Goal: Task Accomplishment & Management: Complete application form

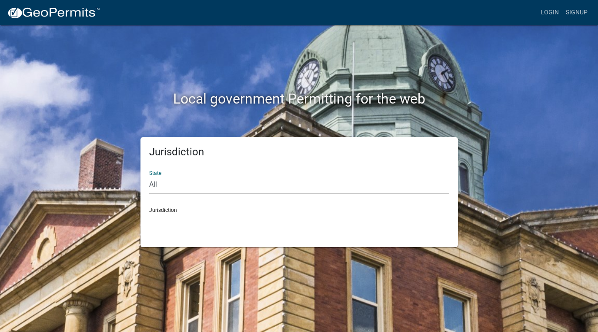
select select "[US_STATE]"
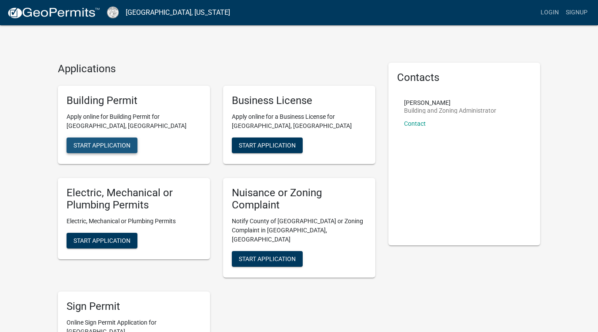
click at [120, 142] on span "Start Application" at bounding box center [102, 144] width 57 height 7
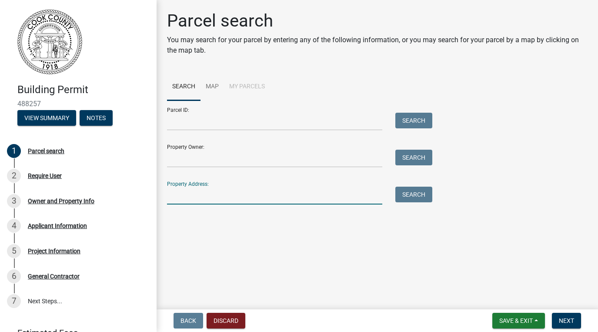
click at [209, 192] on input "Property Address:" at bounding box center [274, 196] width 215 height 18
type input "[STREET_ADDRESS][PERSON_NAME]"
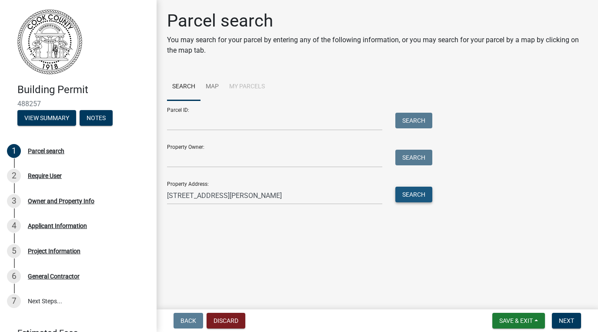
click at [419, 195] on button "Search" at bounding box center [413, 195] width 37 height 16
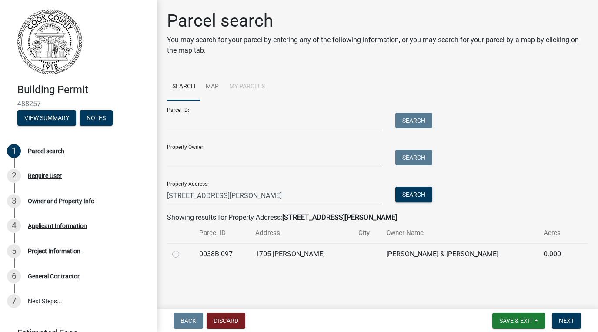
click at [183, 249] on label at bounding box center [183, 249] width 0 height 0
click at [183, 255] on 097 "radio" at bounding box center [186, 252] width 6 height 6
radio 097 "true"
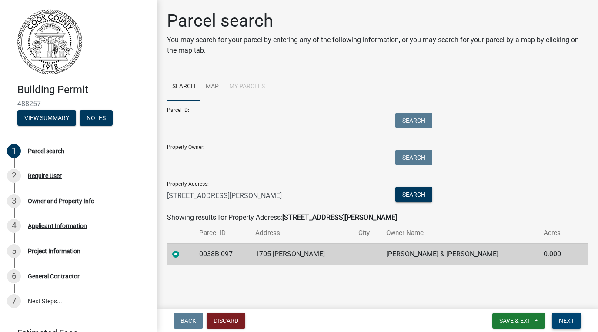
click at [564, 318] on span "Next" at bounding box center [566, 320] width 15 height 7
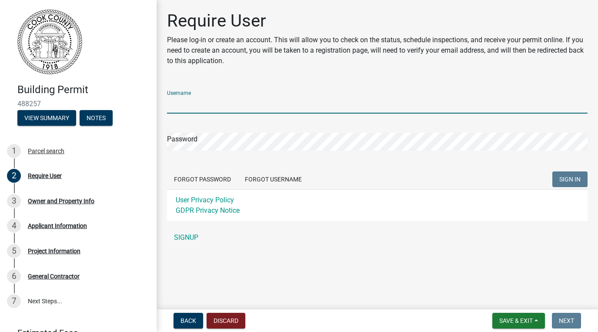
type input "scarlo11"
click at [570, 179] on button "SIGN IN" at bounding box center [570, 179] width 35 height 16
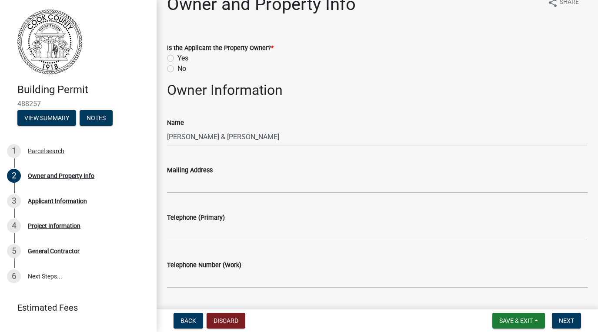
scroll to position [16, 0]
click at [178, 71] on label "No" at bounding box center [182, 69] width 9 height 10
click at [178, 70] on input "No" at bounding box center [181, 67] width 6 height 6
radio input "true"
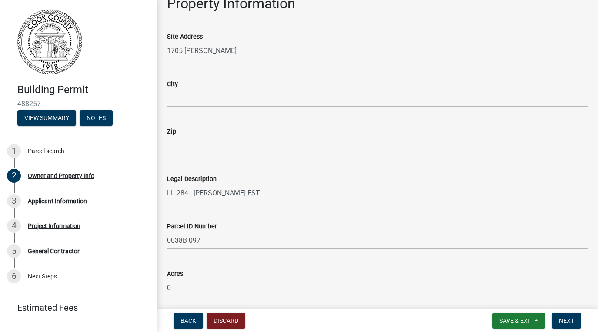
scroll to position [415, 0]
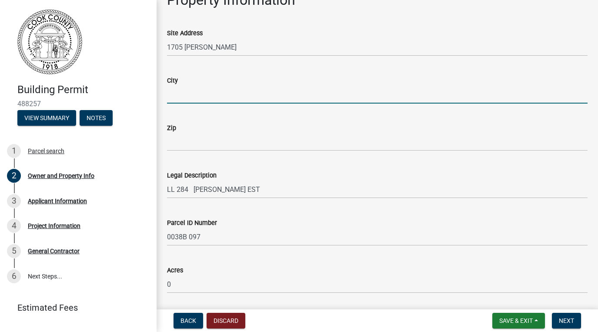
click at [211, 93] on input "City" at bounding box center [377, 95] width 421 height 18
type input "adel ga"
click at [196, 130] on div "Zip" at bounding box center [377, 128] width 421 height 10
click at [195, 155] on wm-data-entity-input "Zip" at bounding box center [377, 134] width 421 height 47
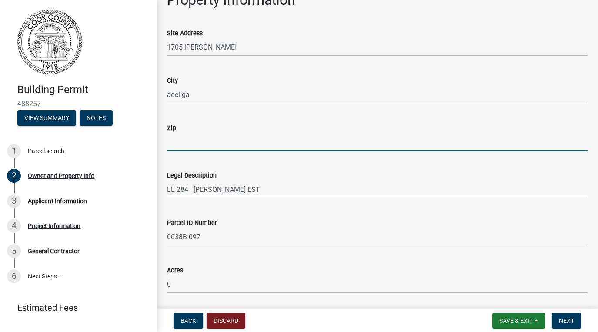
click at [196, 139] on input "Zip" at bounding box center [377, 142] width 421 height 18
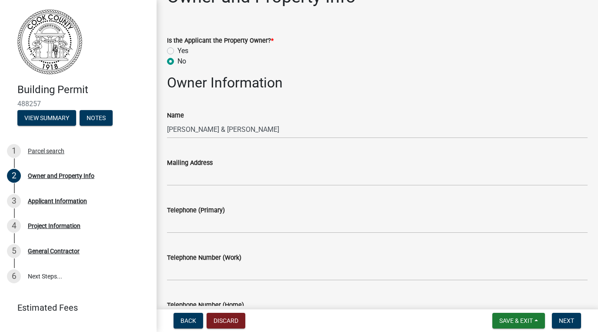
scroll to position [24, 0]
type input "31620"
click at [192, 178] on input "Mailing Address" at bounding box center [377, 177] width 421 height 18
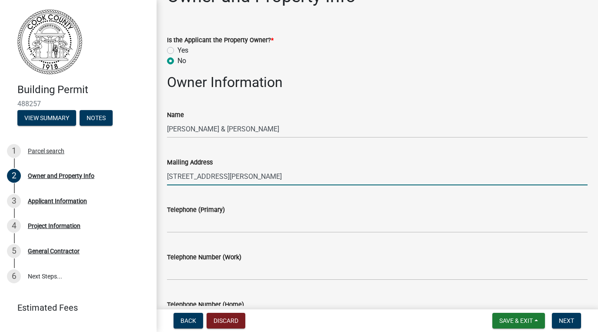
type input "[STREET_ADDRESS][PERSON_NAME]"
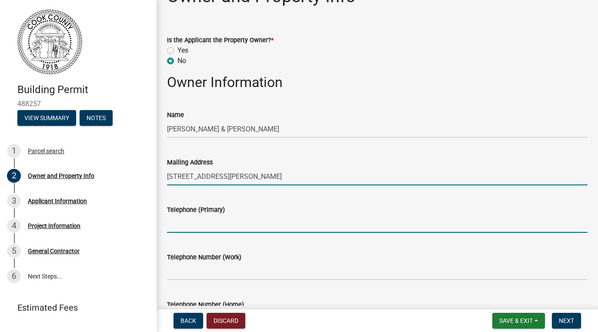
click at [190, 223] on input "Telephone (Primary)" at bounding box center [377, 224] width 421 height 18
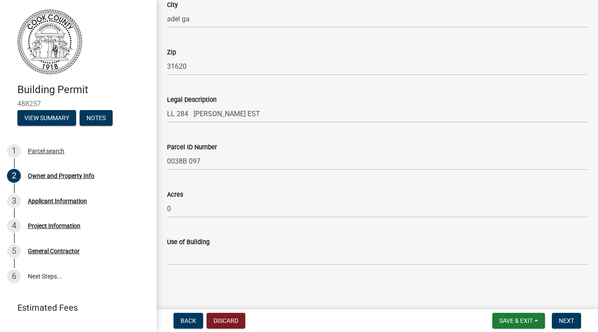
scroll to position [490, 0]
type input "[PHONE_NUMBER]"
click at [566, 319] on span "Next" at bounding box center [566, 320] width 15 height 7
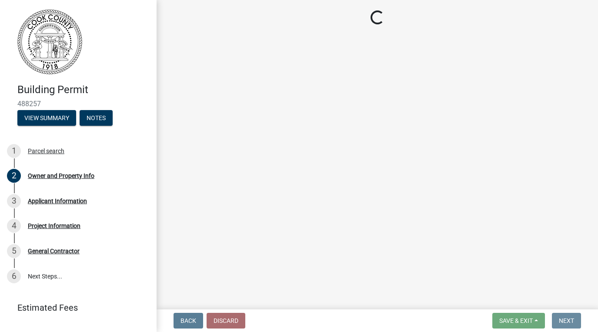
scroll to position [0, 0]
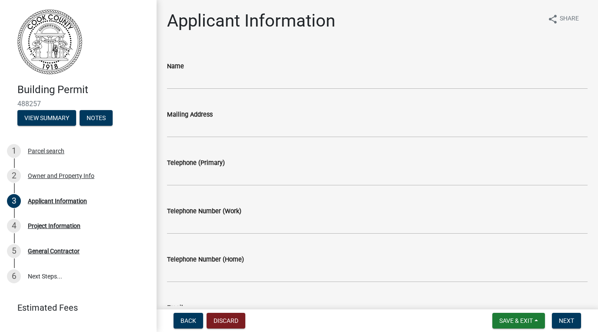
click at [213, 89] on wm-data-entity-input "Name" at bounding box center [377, 73] width 421 height 48
click at [210, 77] on input "Name" at bounding box center [377, 80] width 421 height 18
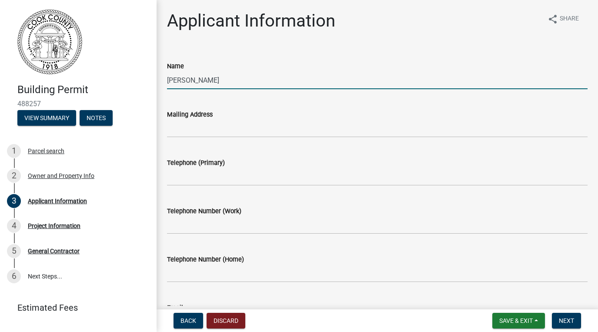
type input "[PERSON_NAME]"
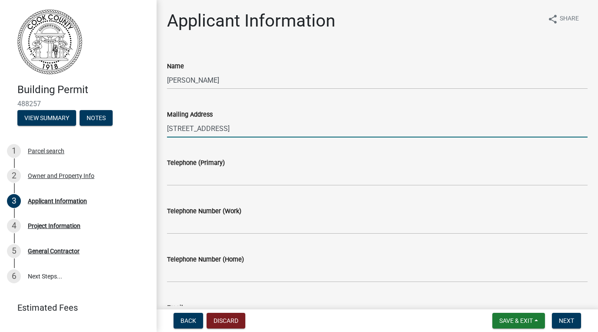
click at [242, 128] on input "[STREET_ADDRESS]" at bounding box center [377, 129] width 421 height 18
type input "[STREET_ADDRESS]"
click at [217, 184] on input "Telephone (Primary)" at bounding box center [377, 177] width 421 height 18
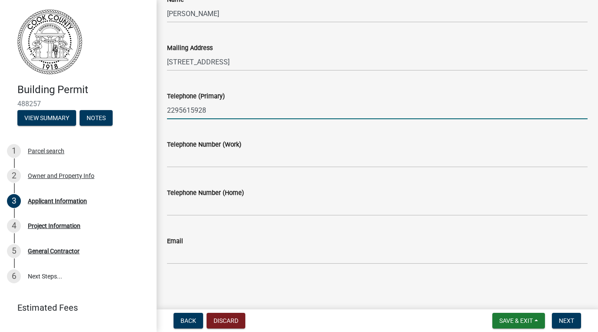
scroll to position [67, 0]
type input "2295615928"
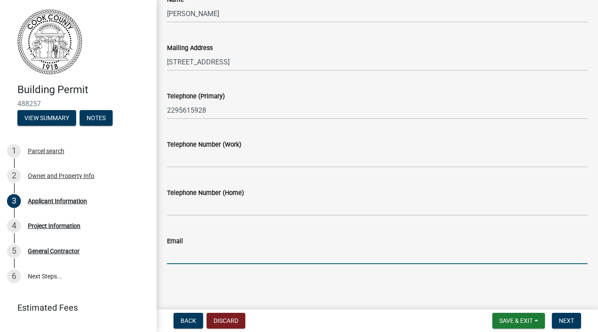
click at [203, 248] on input "Email" at bounding box center [377, 255] width 421 height 18
type input "[EMAIL_ADDRESS][DOMAIN_NAME]"
click at [564, 324] on button "Next" at bounding box center [566, 321] width 29 height 16
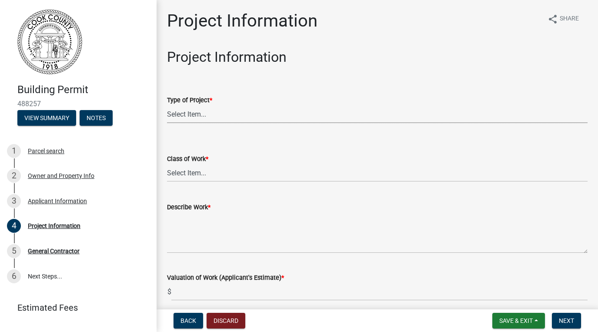
click at [212, 114] on select "Select Item... Manufactured Home New Single Family New Multi-Family New Commerc…" at bounding box center [377, 114] width 421 height 18
select select "4b7d28f2-ad6d-4146-a007-9cde64d4e27b"
select select "6ab2409e-ebf5-4fc4-a3dd-d111df7f0e40"
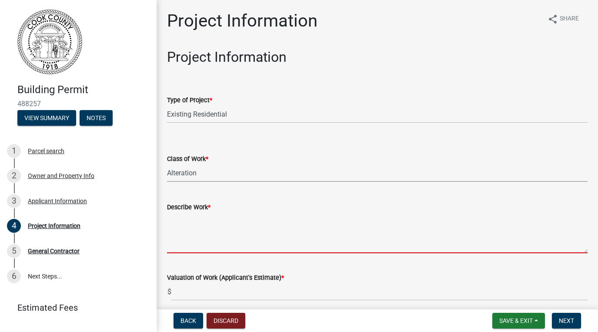
click at [202, 241] on textarea "Describe Work *" at bounding box center [377, 232] width 421 height 41
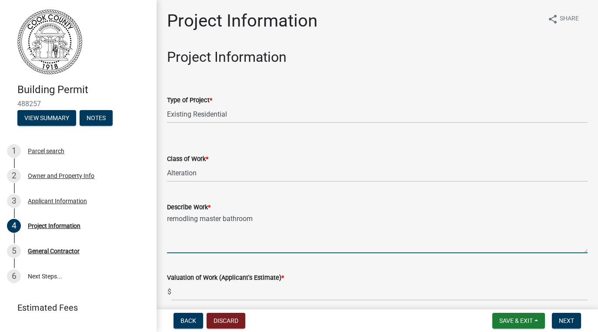
click at [179, 221] on textarea "remodling master bathroom" at bounding box center [377, 232] width 421 height 41
click at [183, 220] on textarea "remodling master bathroom" at bounding box center [377, 232] width 421 height 41
click at [188, 220] on textarea "remodling master bathroom" at bounding box center [377, 232] width 421 height 41
click at [266, 218] on textarea "remodeling master bathroom" at bounding box center [377, 232] width 421 height 41
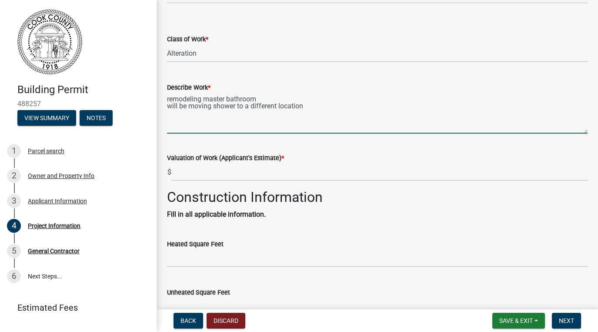
scroll to position [125, 0]
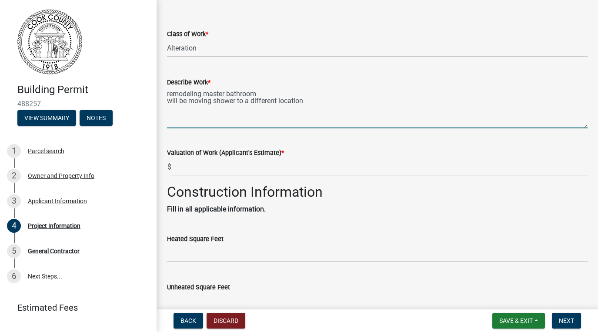
type textarea "remodeling master bathroom will be moving shower to a different location"
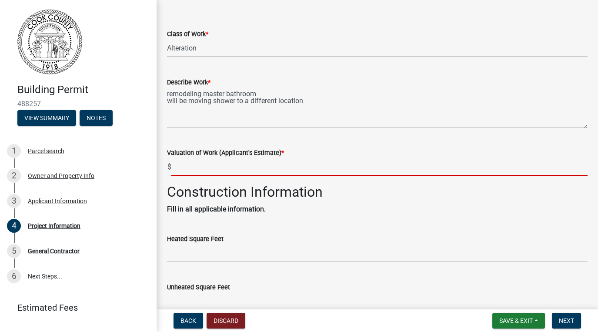
click at [215, 159] on input "text" at bounding box center [379, 167] width 416 height 18
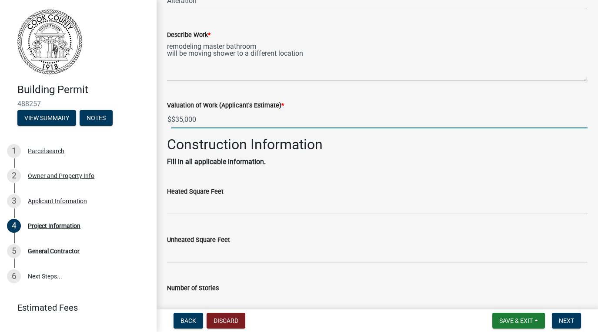
scroll to position [173, 0]
type input "35000"
click at [199, 199] on input "text" at bounding box center [377, 205] width 421 height 18
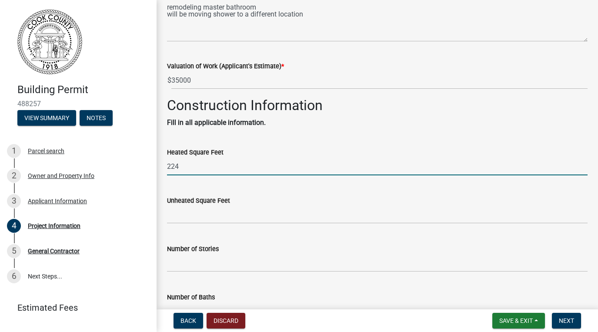
scroll to position [218, 0]
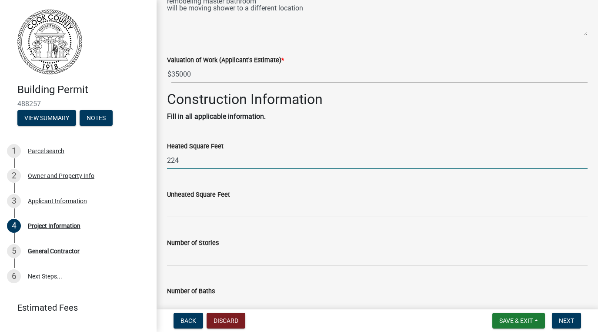
type input "224"
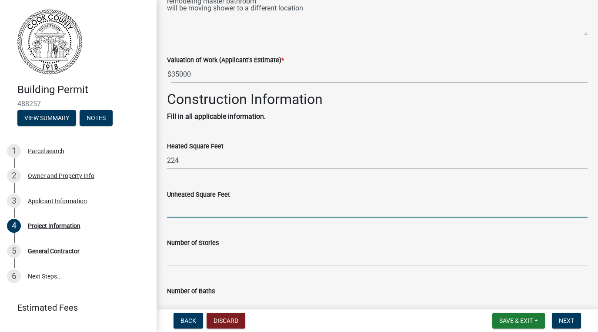
click at [194, 201] on input "text" at bounding box center [377, 209] width 421 height 18
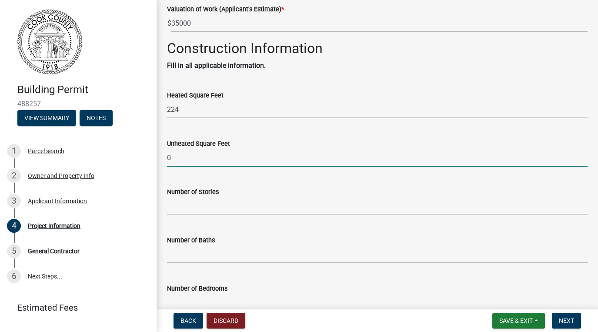
scroll to position [277, 0]
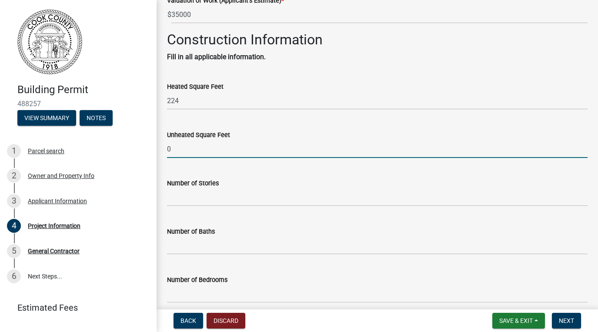
type input "0"
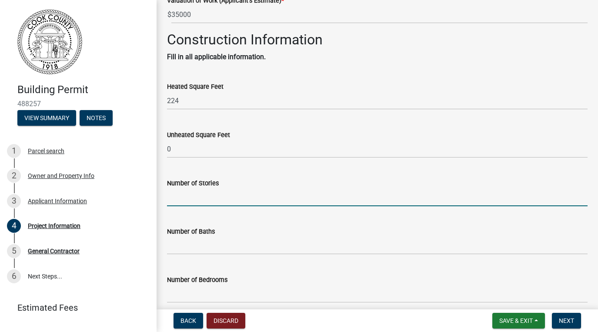
click at [188, 199] on input "text" at bounding box center [377, 197] width 421 height 18
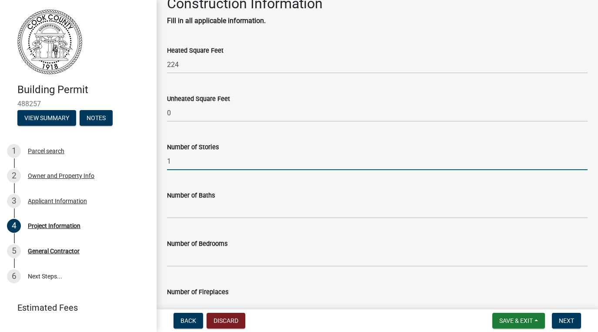
scroll to position [327, 0]
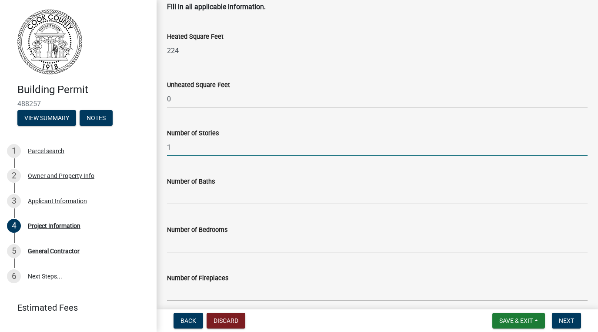
type input "1"
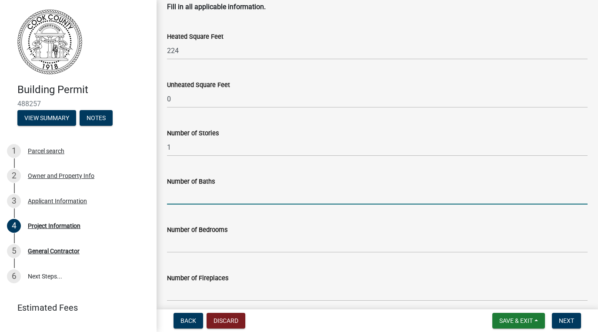
click at [189, 192] on input "text" at bounding box center [377, 196] width 421 height 18
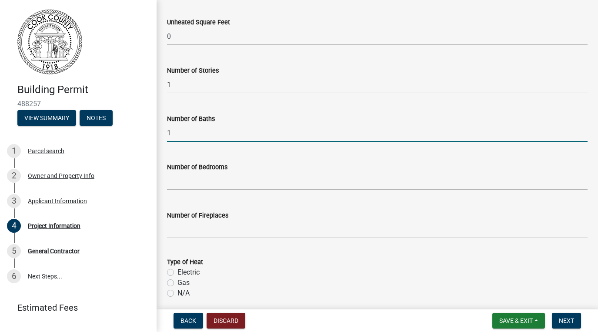
scroll to position [418, 0]
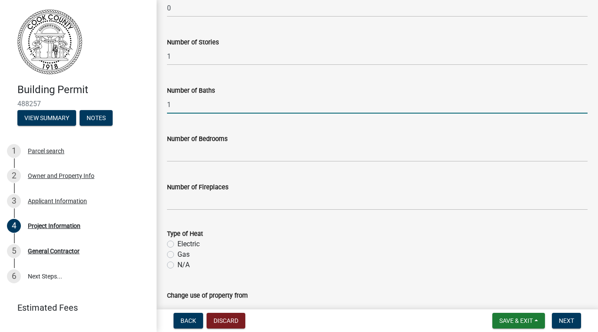
type input "1"
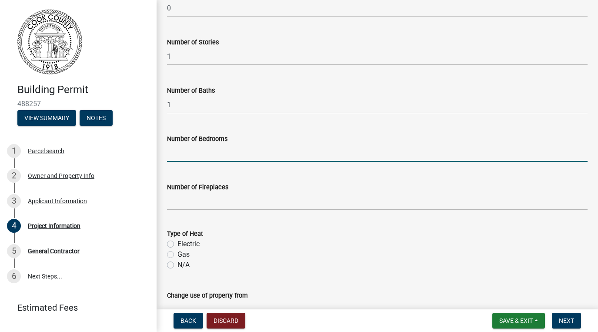
click at [193, 153] on input "text" at bounding box center [377, 153] width 421 height 18
type input "4"
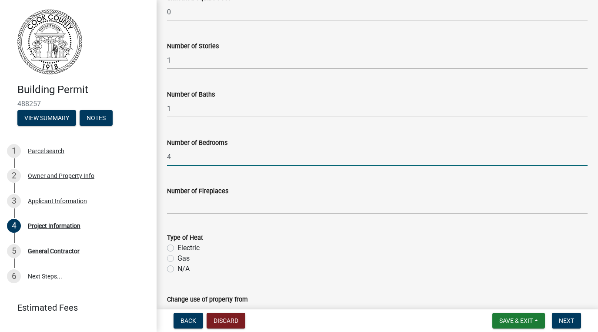
scroll to position [419, 0]
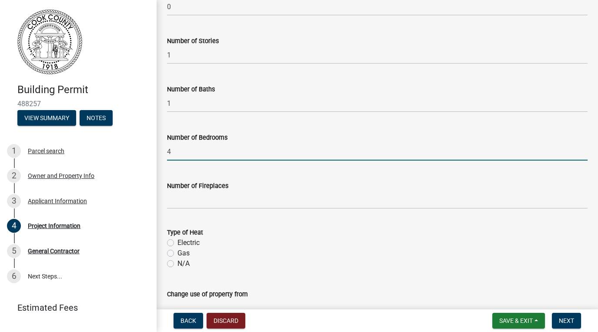
type input "4"
click at [196, 201] on input "text" at bounding box center [377, 200] width 421 height 18
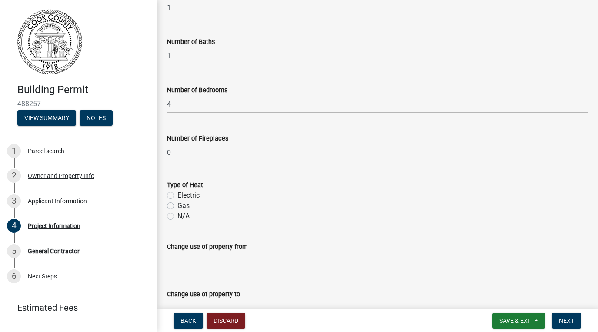
scroll to position [483, 0]
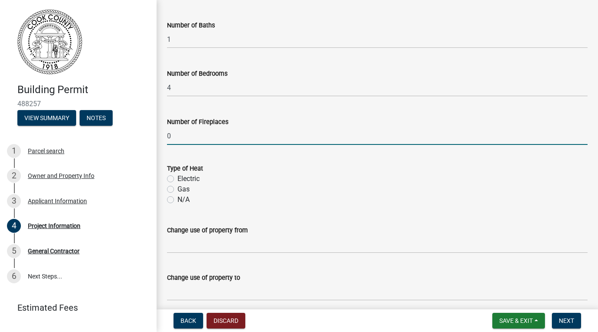
type input "0"
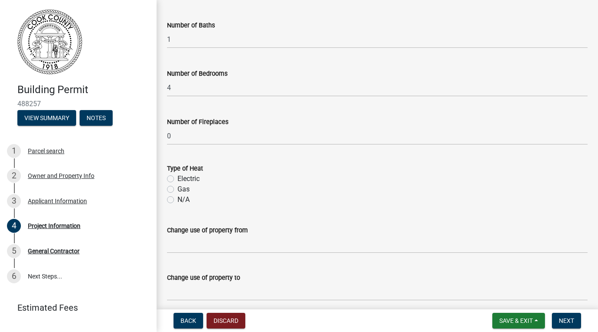
click at [178, 179] on label "Electric" at bounding box center [189, 179] width 22 height 10
click at [178, 179] on input "Electric" at bounding box center [181, 177] width 6 height 6
radio input "true"
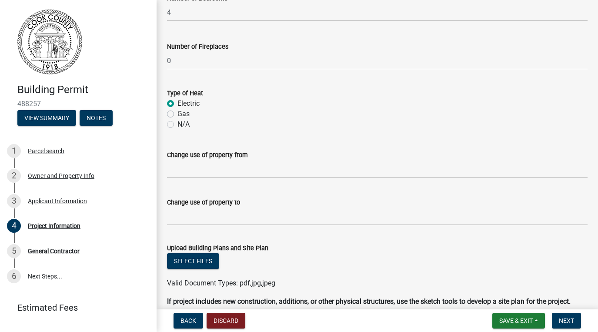
scroll to position [581, 0]
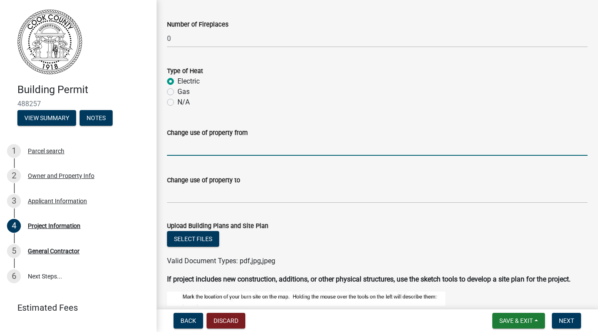
click at [198, 141] on input "Change use of property from" at bounding box center [377, 147] width 421 height 18
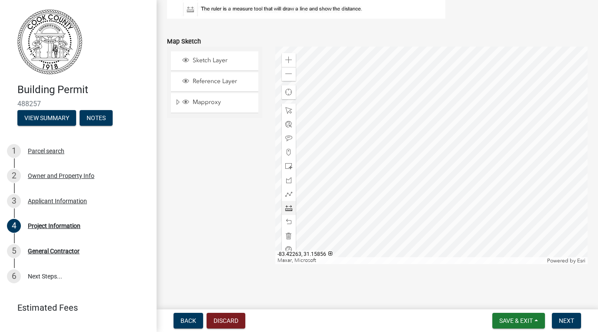
scroll to position [939, 0]
click at [571, 318] on span "Next" at bounding box center [566, 320] width 15 height 7
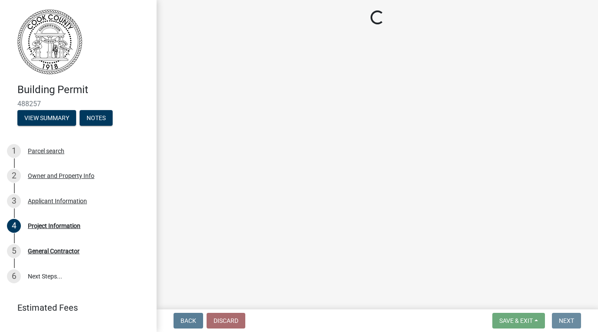
scroll to position [0, 0]
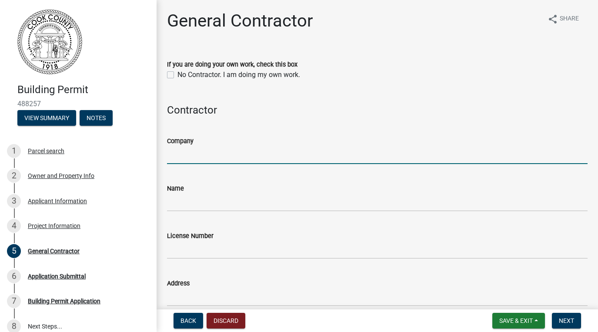
click at [208, 149] on input "Company" at bounding box center [377, 155] width 421 height 18
type input "[PERSON_NAME] investments llc"
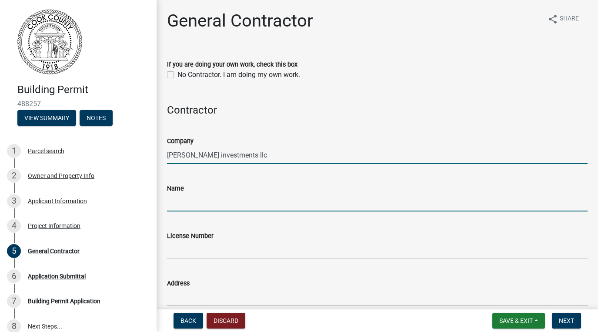
click at [181, 202] on input "Name" at bounding box center [377, 203] width 421 height 18
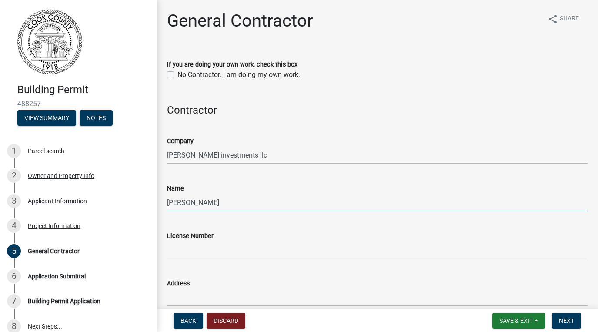
type input "[PERSON_NAME]"
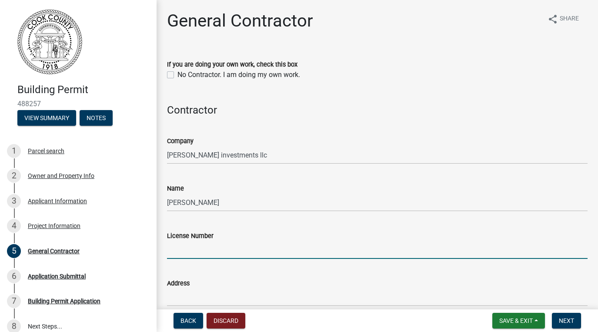
click at [178, 244] on input "License Number" at bounding box center [377, 250] width 421 height 18
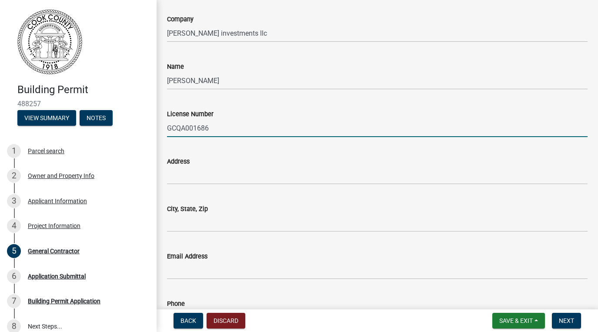
scroll to position [124, 0]
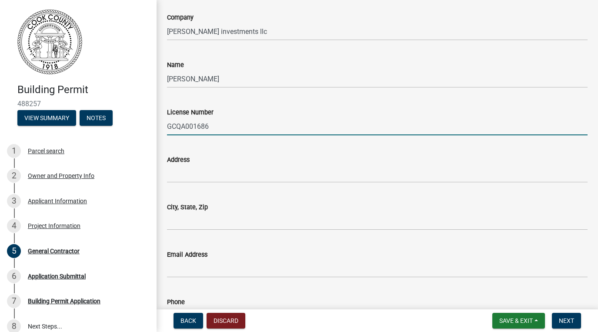
type input "GCQA001686"
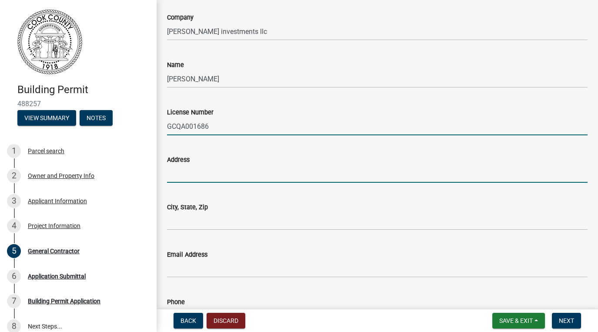
click at [200, 174] on input "Address" at bounding box center [377, 174] width 421 height 18
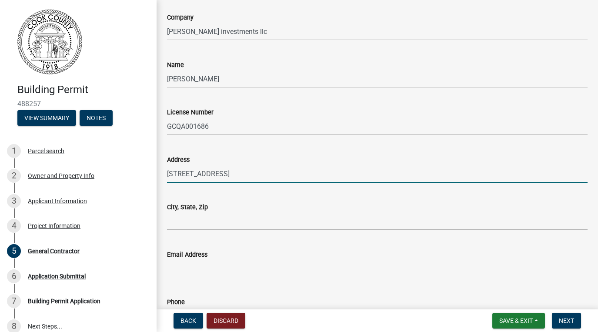
type input "[STREET_ADDRESS]"
click at [189, 216] on input "City, State, Zip" at bounding box center [377, 221] width 421 height 18
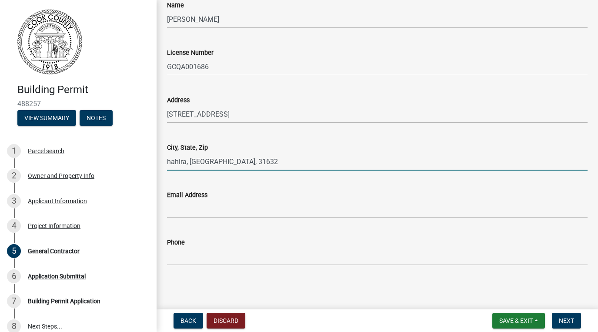
scroll to position [183, 0]
type input "hahira, [GEOGRAPHIC_DATA], 31632"
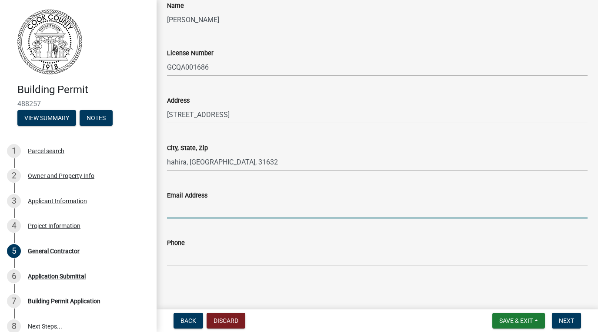
click at [181, 211] on input "Email Address" at bounding box center [377, 210] width 421 height 18
type input "[EMAIL_ADDRESS][DOMAIN_NAME]"
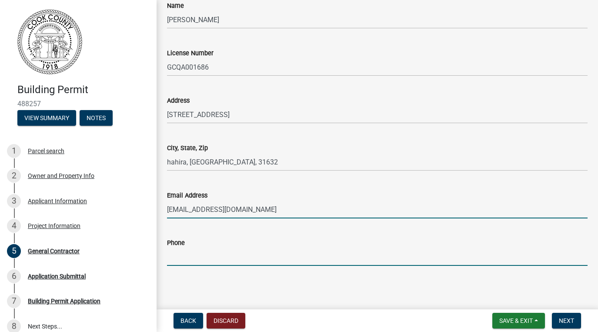
click at [174, 264] on input "Phone" at bounding box center [377, 257] width 421 height 18
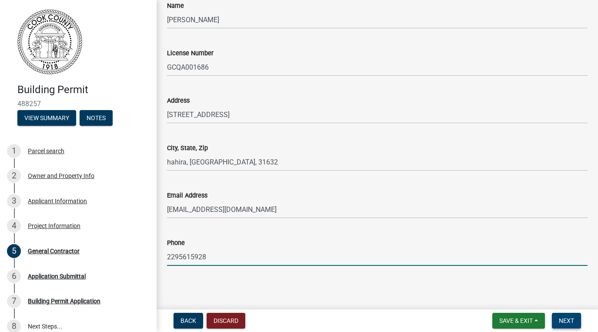
type input "2295615928"
click at [562, 313] on button "Next" at bounding box center [566, 321] width 29 height 16
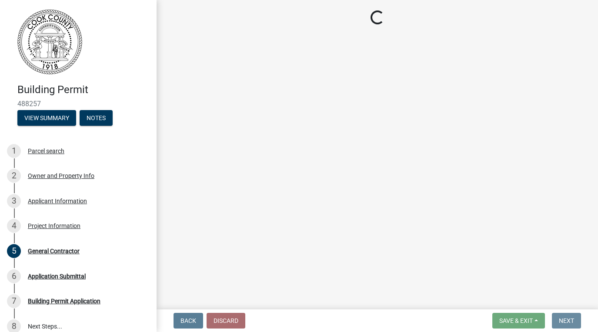
scroll to position [0, 0]
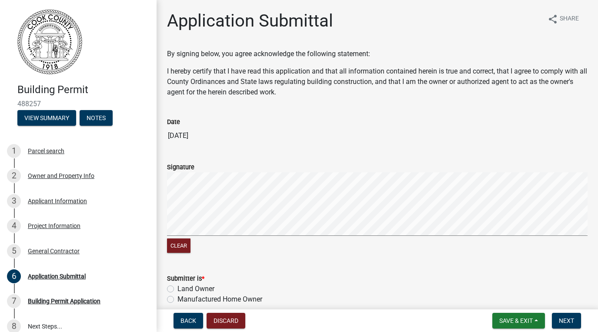
click at [348, 213] on form "Signature Clear" at bounding box center [377, 203] width 421 height 104
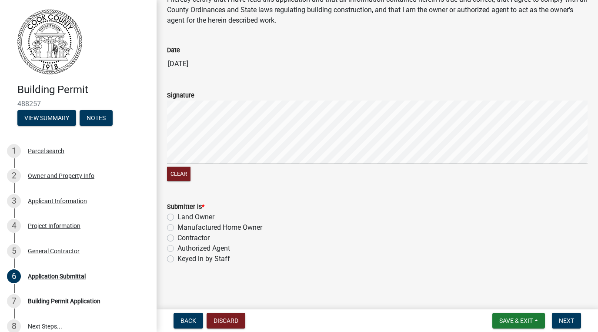
scroll to position [71, 0]
click at [176, 238] on div "Contractor" at bounding box center [377, 238] width 421 height 10
click at [178, 238] on label "Contractor" at bounding box center [194, 238] width 32 height 10
click at [178, 238] on input "Contractor" at bounding box center [181, 236] width 6 height 6
radio input "true"
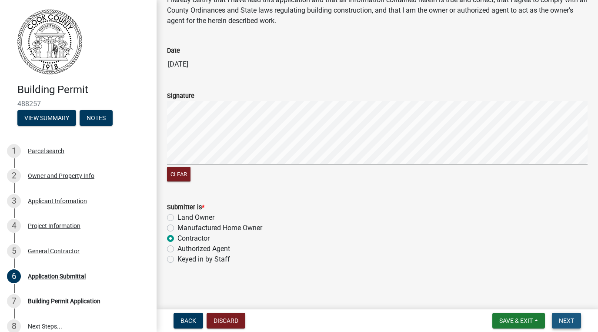
click at [566, 315] on button "Next" at bounding box center [566, 321] width 29 height 16
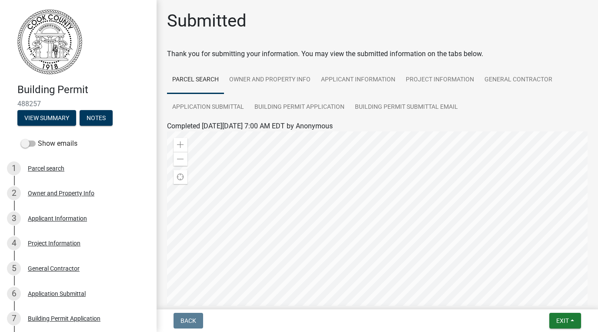
scroll to position [0, 0]
click at [574, 323] on button "Exit" at bounding box center [566, 321] width 32 height 16
click at [538, 278] on button "Save" at bounding box center [547, 277] width 70 height 21
click at [558, 320] on span "Exit" at bounding box center [562, 320] width 13 height 7
click at [540, 297] on button "Save & Exit" at bounding box center [547, 298] width 70 height 21
